Goal: Transaction & Acquisition: Download file/media

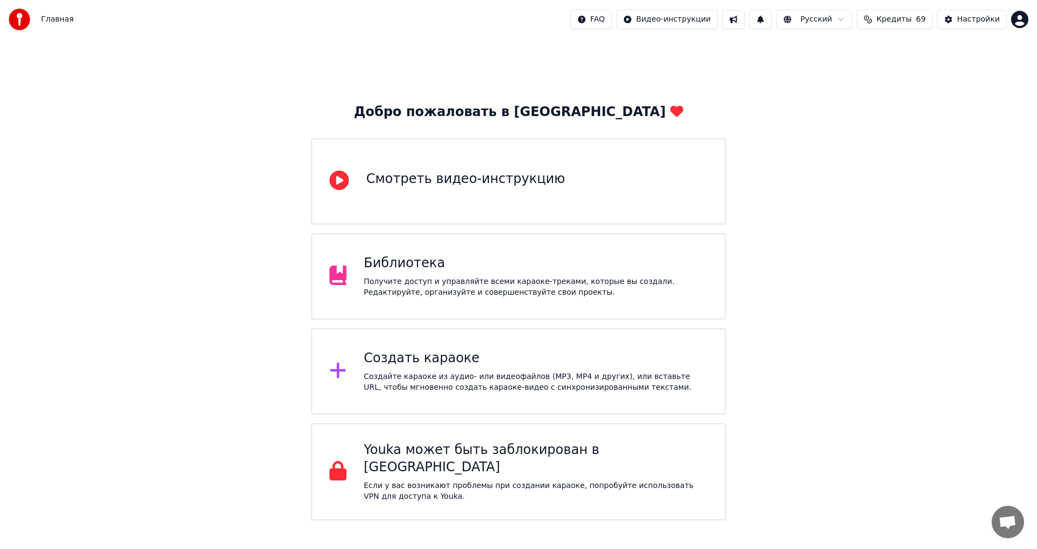
click at [484, 266] on div "Библиотека" at bounding box center [536, 263] width 344 height 17
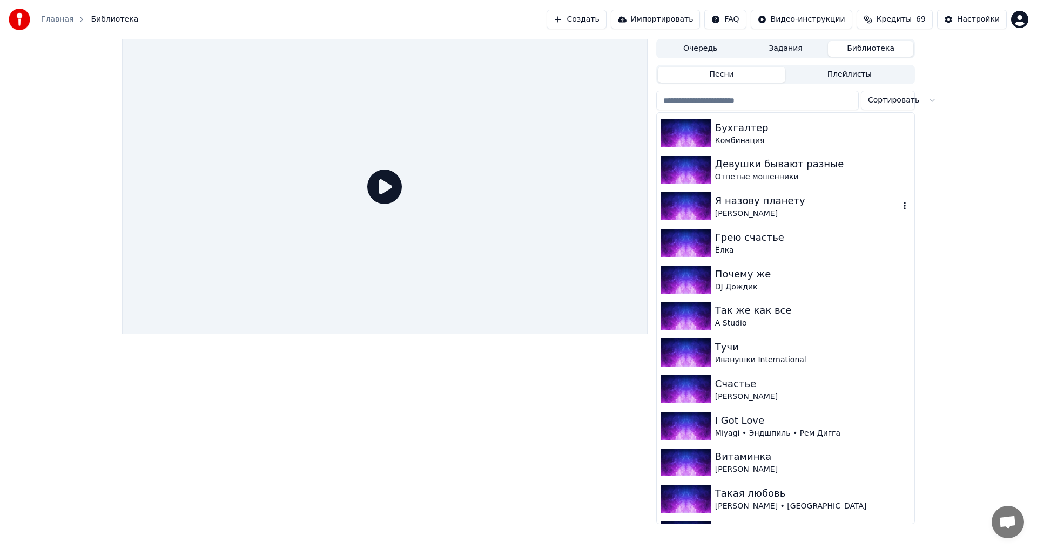
scroll to position [1081, 0]
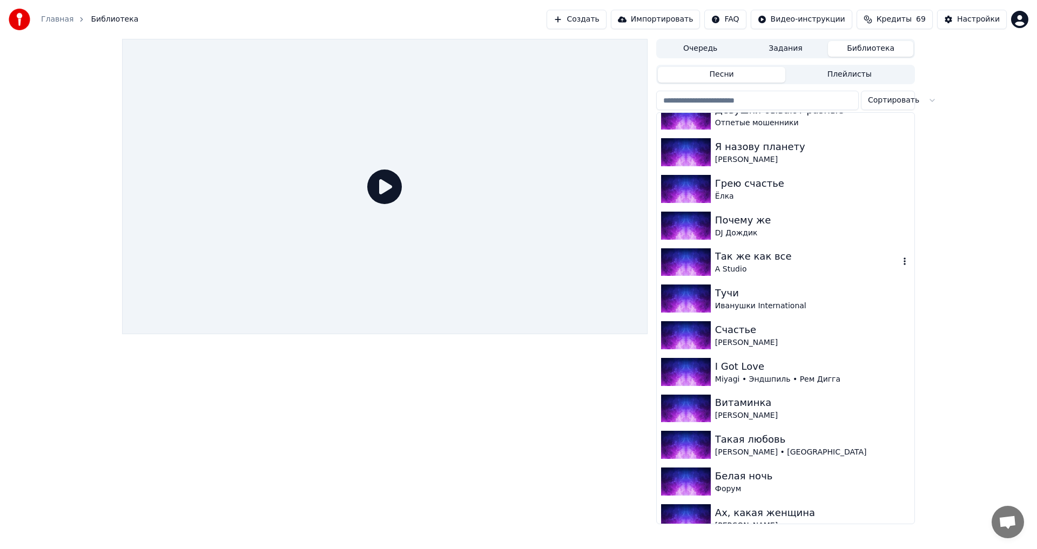
click at [772, 257] on div "Так же как все" at bounding box center [807, 256] width 184 height 15
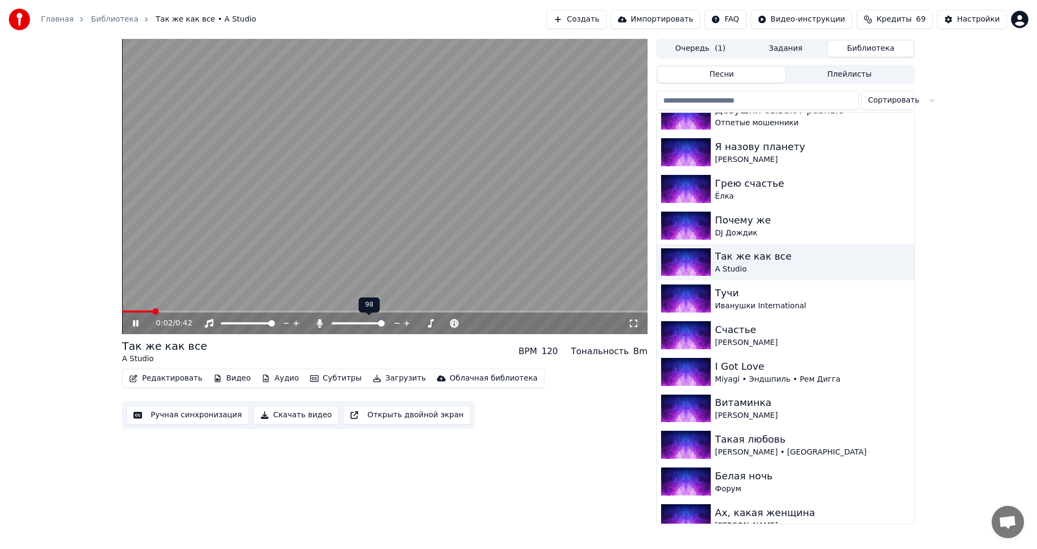
click at [385, 327] on span at bounding box center [381, 323] width 6 height 6
click at [134, 327] on icon at bounding box center [135, 323] width 5 height 6
click at [291, 418] on button "Скачать видео" at bounding box center [296, 415] width 86 height 19
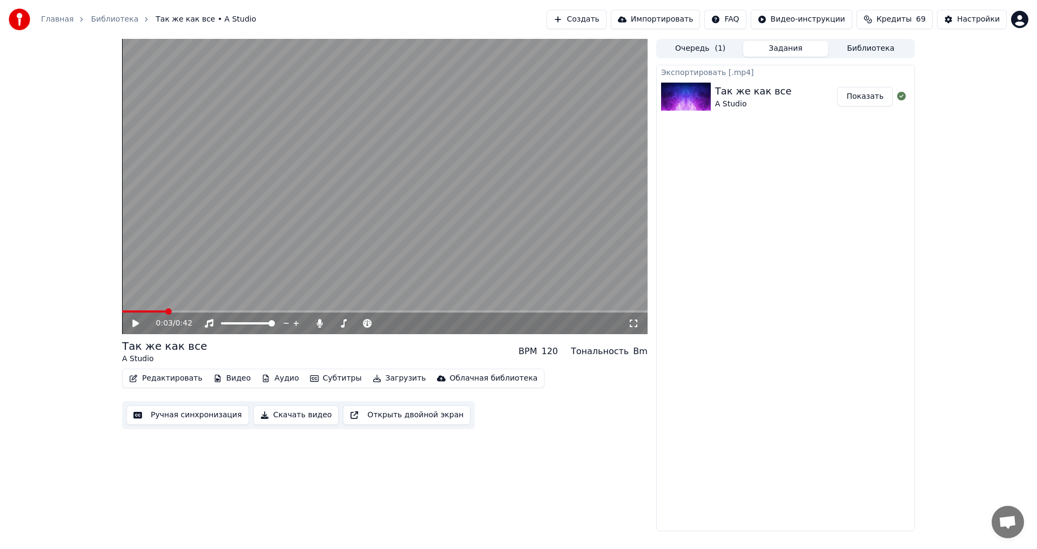
click at [874, 96] on button "Показать" at bounding box center [865, 96] width 56 height 19
